Goal: Information Seeking & Learning: Learn about a topic

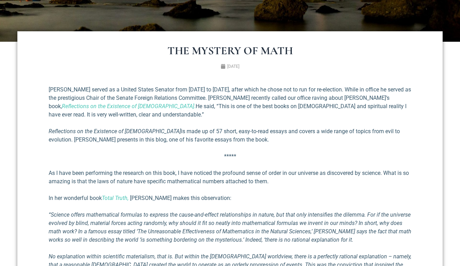
scroll to position [207, 0]
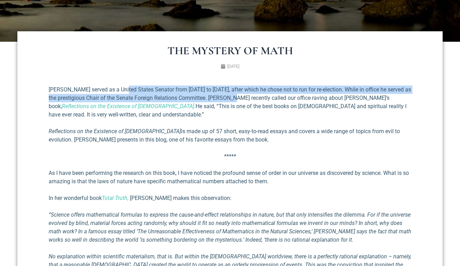
drag, startPoint x: 162, startPoint y: 90, endPoint x: 246, endPoint y: 97, distance: 84.1
click at [246, 97] on p "[PERSON_NAME] served as a United States Senator from [DATE] to [DATE], after wh…" at bounding box center [230, 102] width 363 height 33
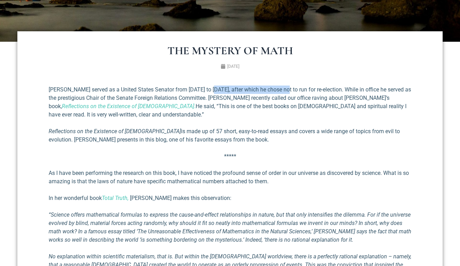
drag, startPoint x: 248, startPoint y: 91, endPoint x: 293, endPoint y: 92, distance: 45.6
click at [293, 92] on p "[PERSON_NAME] served as a United States Senator from [DATE] to [DATE], after wh…" at bounding box center [230, 102] width 363 height 33
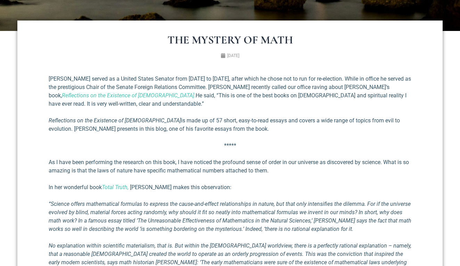
scroll to position [213, 0]
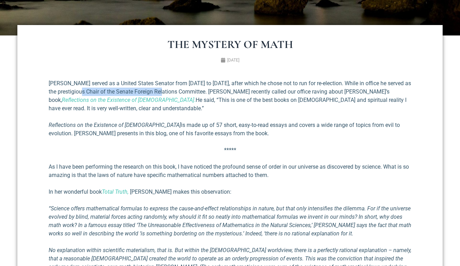
drag, startPoint x: 90, startPoint y: 94, endPoint x: 181, endPoint y: 93, distance: 91.4
click at [181, 93] on p "[PERSON_NAME] served as a United States Senator from [DATE] to [DATE], after wh…" at bounding box center [230, 95] width 363 height 33
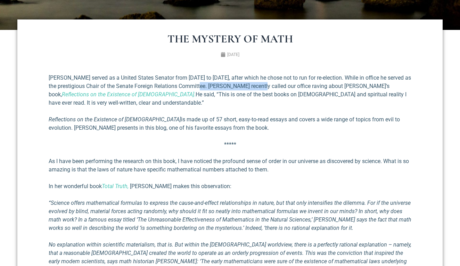
drag, startPoint x: 219, startPoint y: 86, endPoint x: 269, endPoint y: 89, distance: 49.8
click at [269, 89] on p "[PERSON_NAME] served as a United States Senator from [DATE] to [DATE], after wh…" at bounding box center [230, 90] width 363 height 33
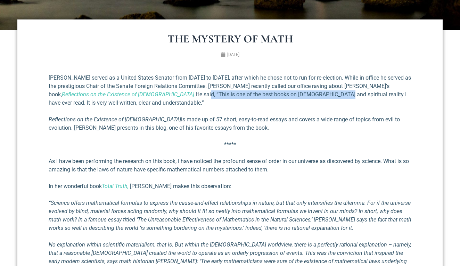
drag, startPoint x: 107, startPoint y: 96, endPoint x: 237, endPoint y: 97, distance: 130.4
click at [237, 97] on p "[PERSON_NAME] served as a United States Senator from [DATE] to [DATE], after wh…" at bounding box center [230, 90] width 363 height 33
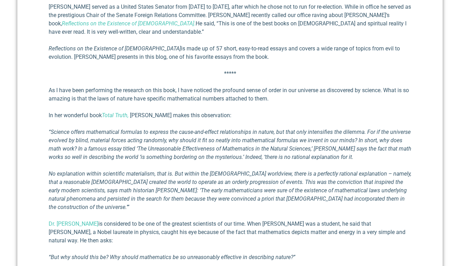
scroll to position [294, 0]
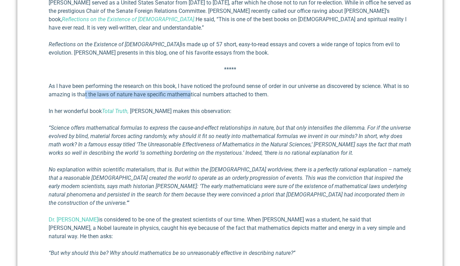
drag, startPoint x: 91, startPoint y: 90, endPoint x: 219, endPoint y: 90, distance: 128.6
click at [219, 90] on p "As I have been performing the research on this book, I have no­ticed the profou…" at bounding box center [230, 90] width 363 height 17
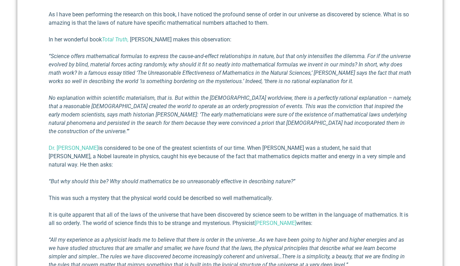
scroll to position [366, 0]
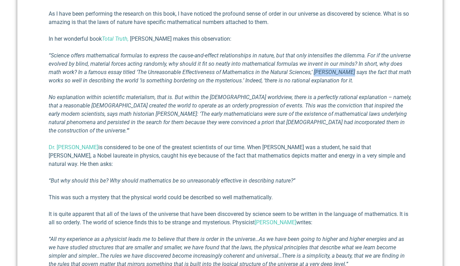
drag, startPoint x: 314, startPoint y: 72, endPoint x: 349, endPoint y: 72, distance: 34.8
click at [349, 72] on em "“Science offers mathematical formulas to express the cause-and-effect relations…" at bounding box center [230, 68] width 363 height 32
copy em "[PERSON_NAME]"
click at [97, 84] on p "“Science offers mathematical formulas to express the cause-and-effect relations…" at bounding box center [230, 67] width 363 height 33
drag, startPoint x: 246, startPoint y: 79, endPoint x: 339, endPoint y: 84, distance: 93.7
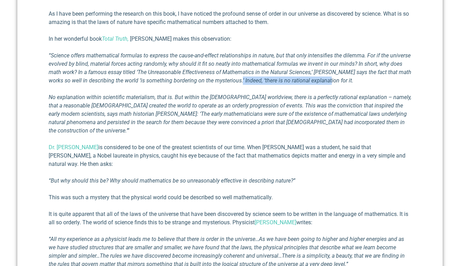
click at [339, 84] on p "“Science offers mathematical formulas to express the cause-and-effect relations…" at bounding box center [230, 67] width 363 height 33
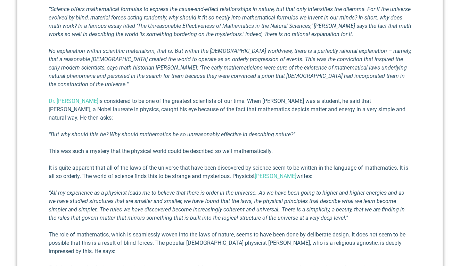
scroll to position [414, 0]
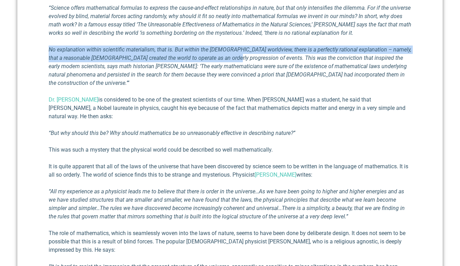
drag, startPoint x: 45, startPoint y: 51, endPoint x: 240, endPoint y: 55, distance: 195.1
click at [240, 55] on div "[PERSON_NAME] served as a United States Senator from [DATE] to [DATE], after wh…" at bounding box center [230, 173] width 370 height 607
click at [240, 55] on em "No explanation within scientific materialism, that is. But within the [DEMOGRAP…" at bounding box center [230, 66] width 363 height 40
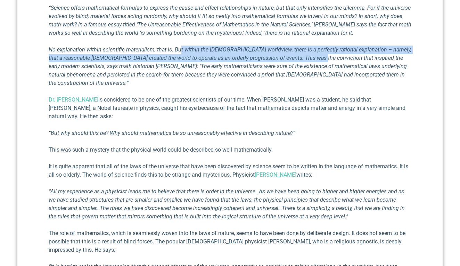
drag, startPoint x: 180, startPoint y: 51, endPoint x: 334, endPoint y: 57, distance: 154.5
click at [334, 57] on em "No explanation within scientific materialism, that is. But within the [DEMOGRAP…" at bounding box center [230, 66] width 363 height 40
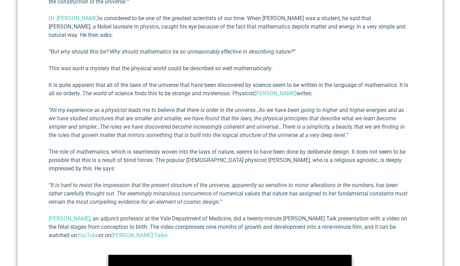
scroll to position [497, 0]
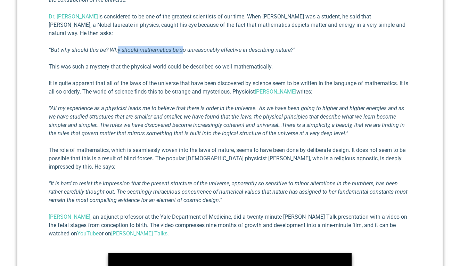
drag, startPoint x: 117, startPoint y: 35, endPoint x: 180, endPoint y: 35, distance: 63.6
click at [180, 47] on em "“But why should this be? Why should mathematics be so un­reasonably effective i…" at bounding box center [172, 50] width 247 height 7
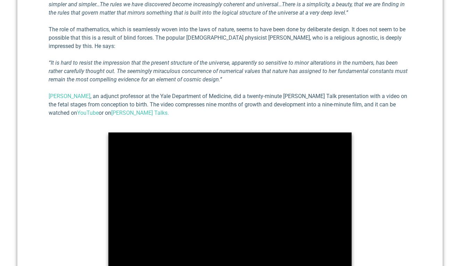
scroll to position [618, 0]
drag, startPoint x: 227, startPoint y: 21, endPoint x: 255, endPoint y: 21, distance: 27.1
click at [255, 26] on p "The role of mathematics, which is seamlessly woven into the laws of nature, see…" at bounding box center [230, 38] width 363 height 25
drag, startPoint x: 229, startPoint y: 21, endPoint x: 258, endPoint y: 22, distance: 29.2
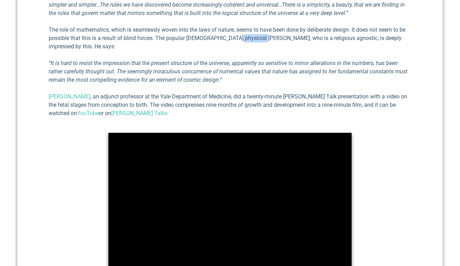
click at [258, 26] on p "The role of mathematics, which is seamlessly woven into the laws of nature, see…" at bounding box center [230, 38] width 363 height 25
copy p "[PERSON_NAME]"
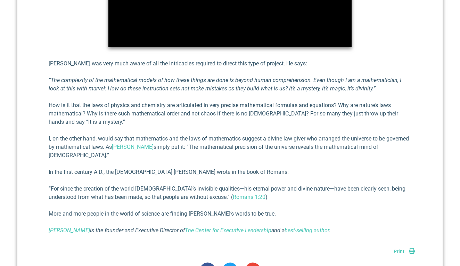
scroll to position [846, 0]
